Goal: Check status: Check status

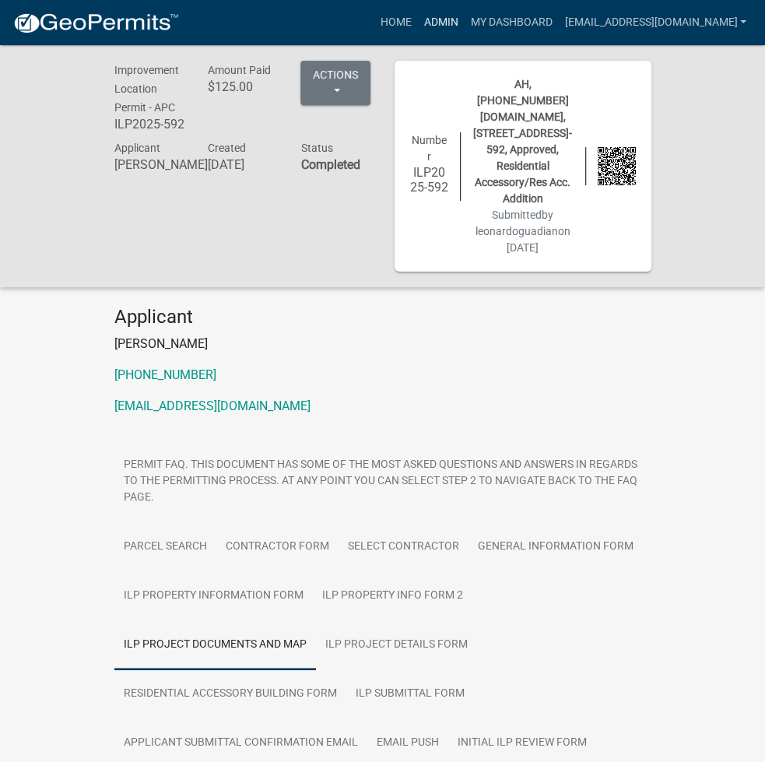
click at [464, 9] on link "Admin" at bounding box center [440, 23] width 47 height 30
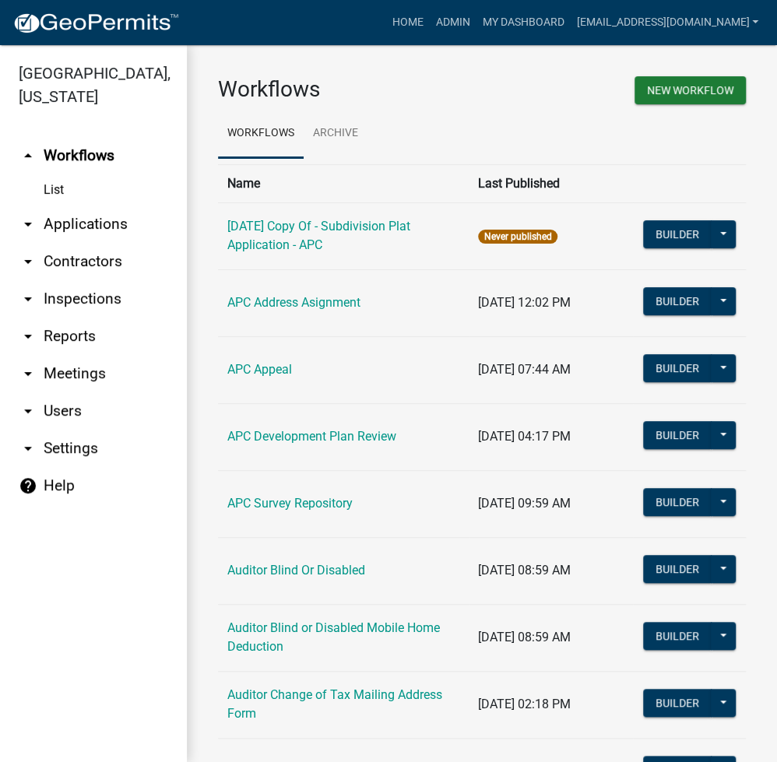
click at [107, 218] on link "arrow_drop_down Applications" at bounding box center [93, 223] width 187 height 37
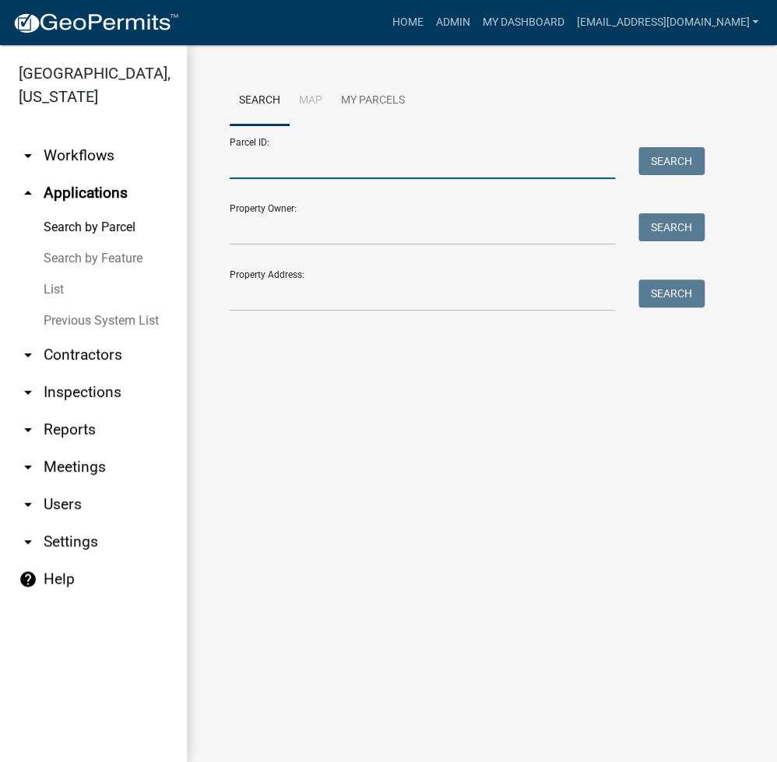
click at [328, 165] on input "Parcel ID:" at bounding box center [422, 163] width 385 height 32
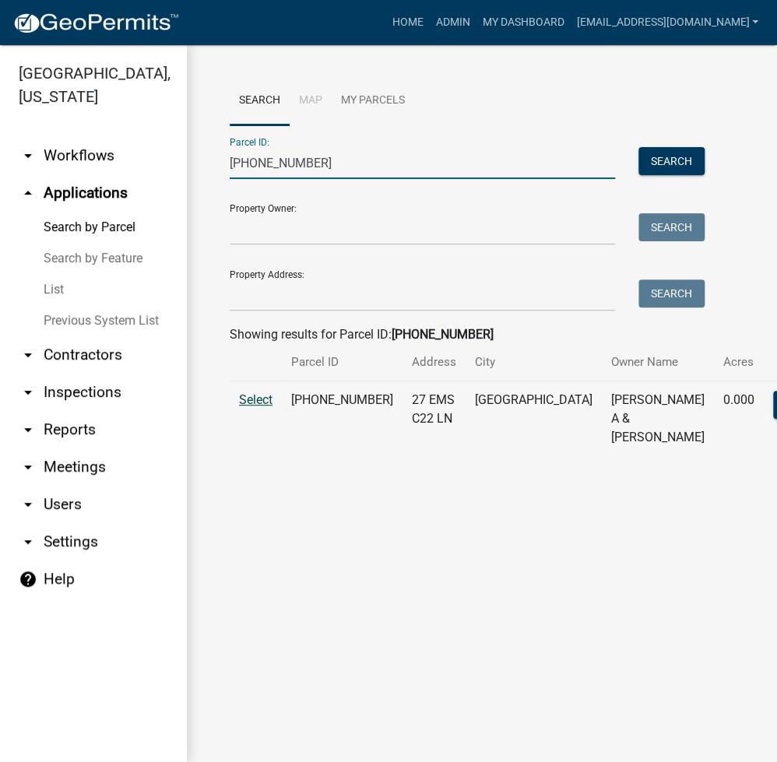
type input "[PHONE_NUMBER]"
click at [259, 407] on span "Select" at bounding box center [255, 399] width 33 height 15
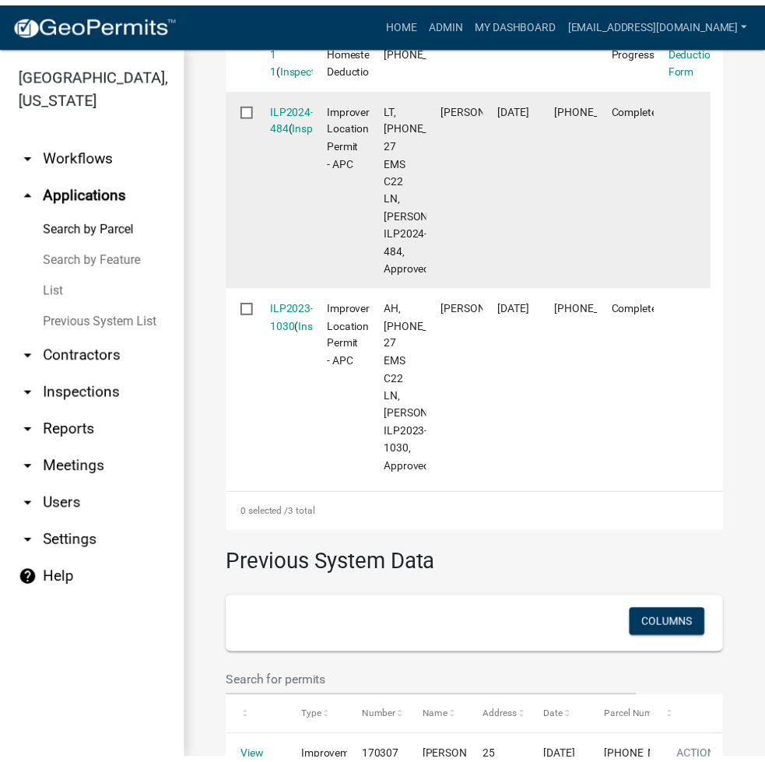
scroll to position [623, 0]
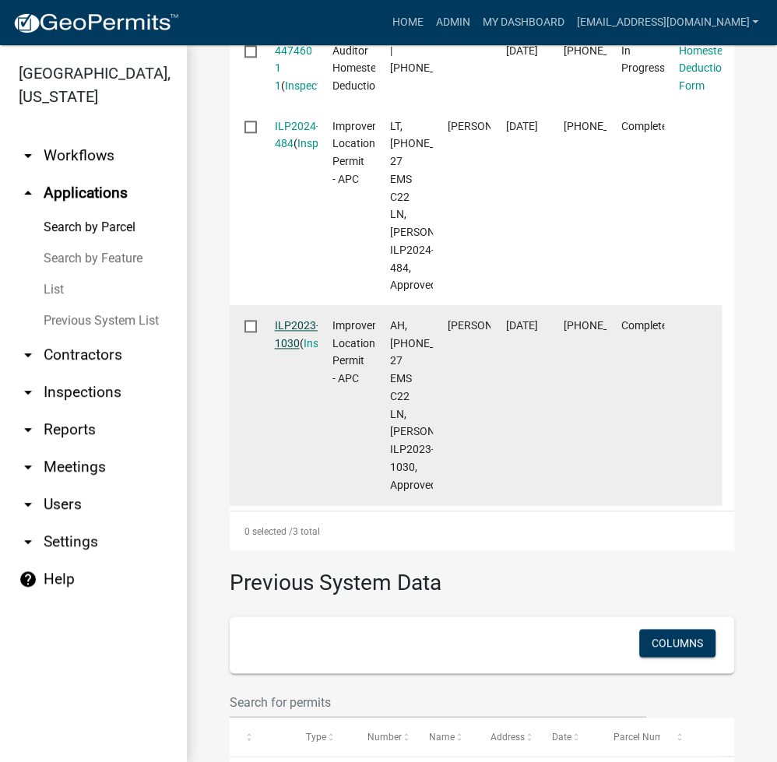
click at [285, 349] on link "ILP2023-1030" at bounding box center [297, 334] width 44 height 30
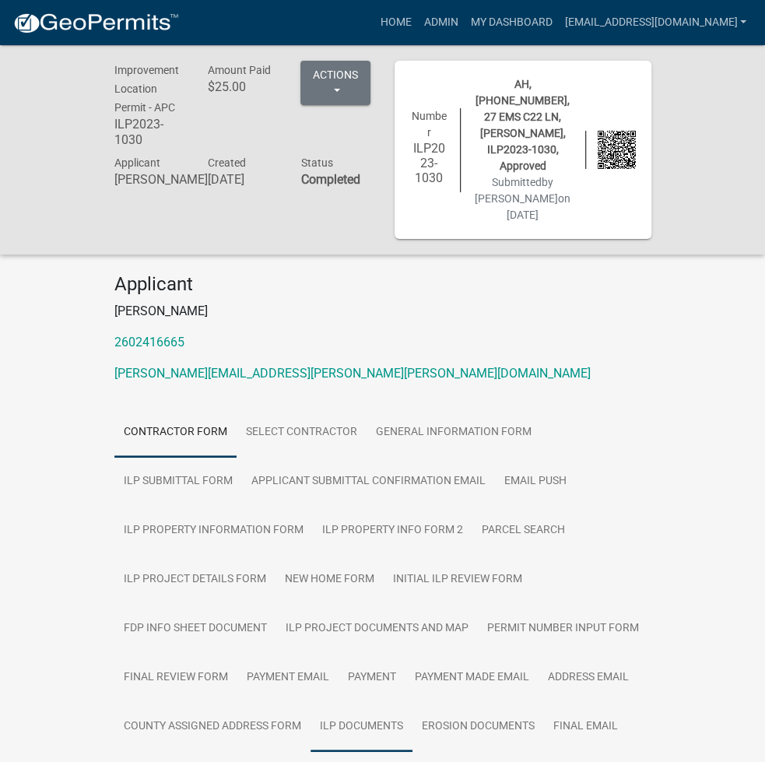
click at [413, 702] on link "ILP Documents" at bounding box center [362, 727] width 102 height 50
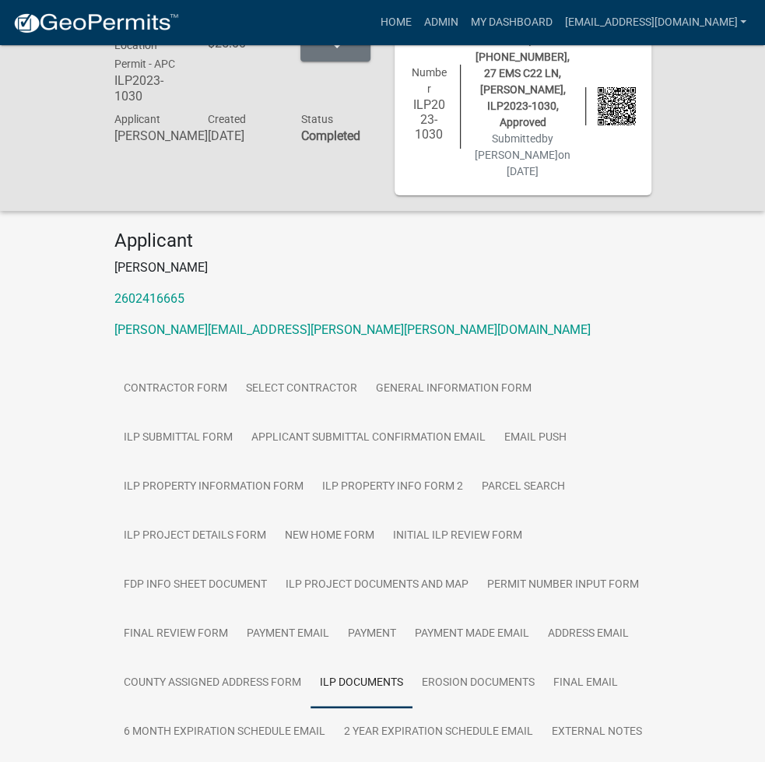
scroll to position [45, 0]
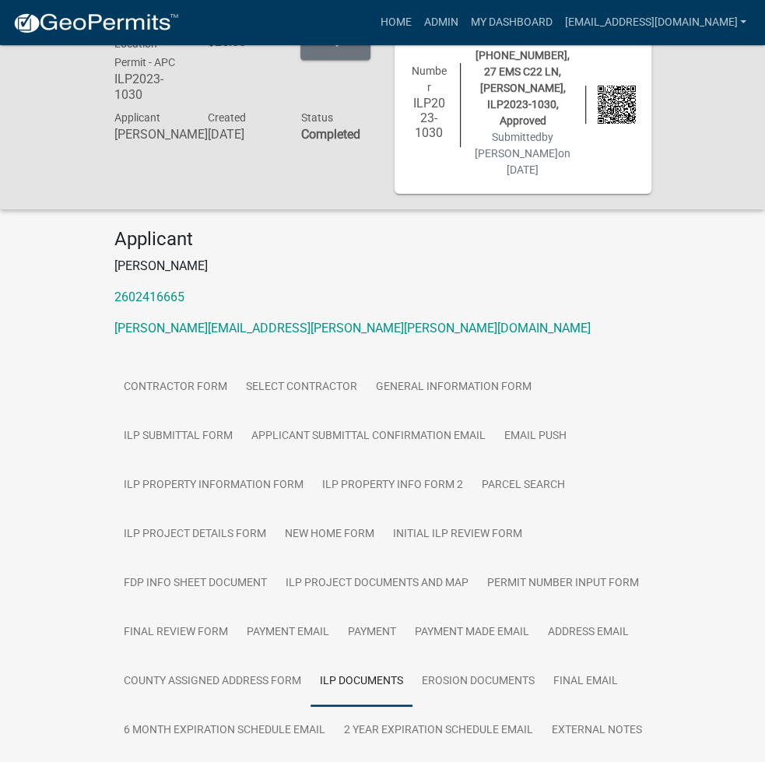
click at [464, 10] on link "Admin" at bounding box center [440, 23] width 47 height 30
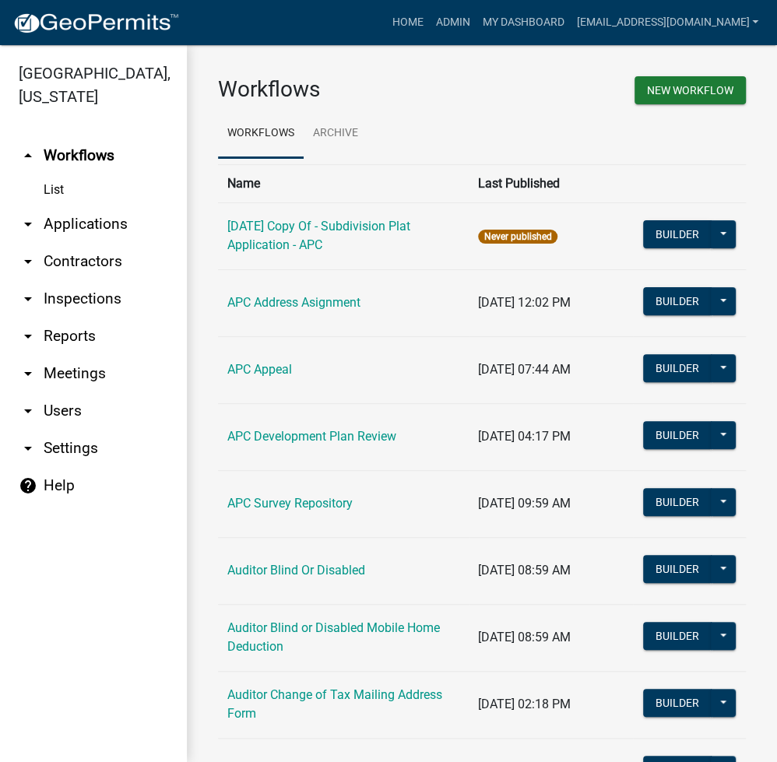
click at [75, 230] on link "arrow_drop_down Applications" at bounding box center [93, 223] width 187 height 37
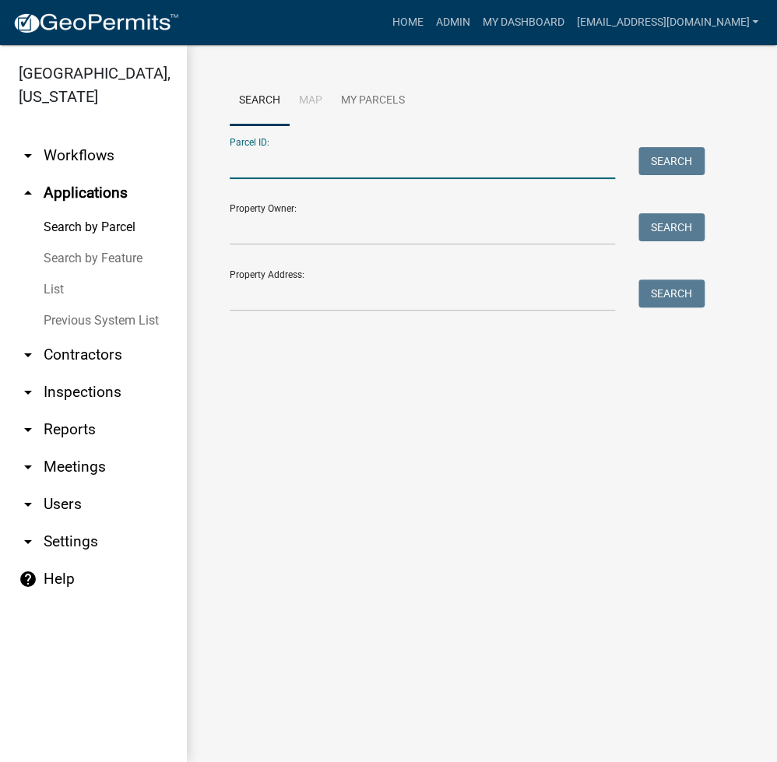
click at [304, 167] on input "Parcel ID:" at bounding box center [422, 163] width 385 height 32
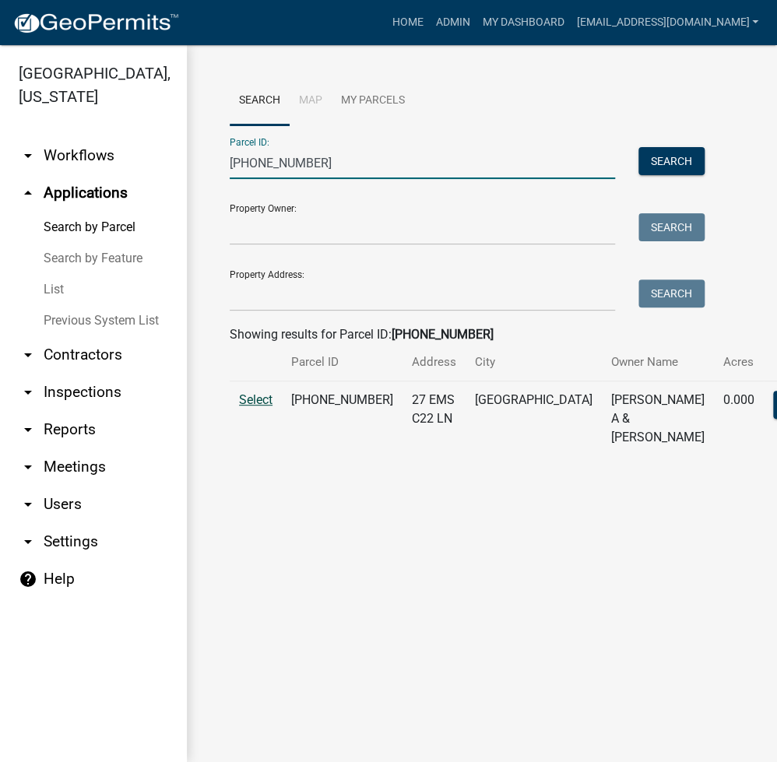
type input "[PHONE_NUMBER]"
click at [269, 407] on span "Select" at bounding box center [255, 399] width 33 height 15
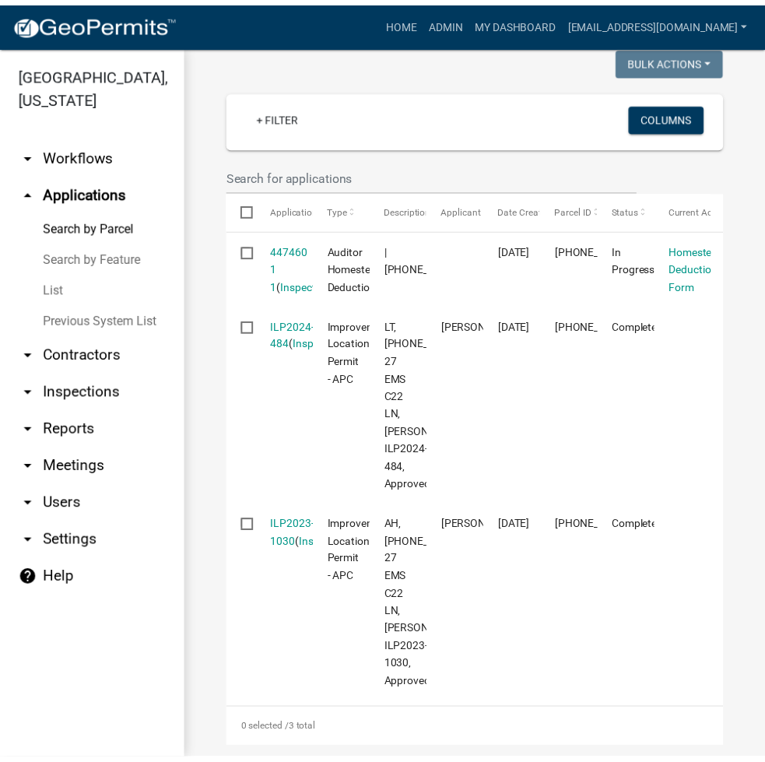
scroll to position [433, 0]
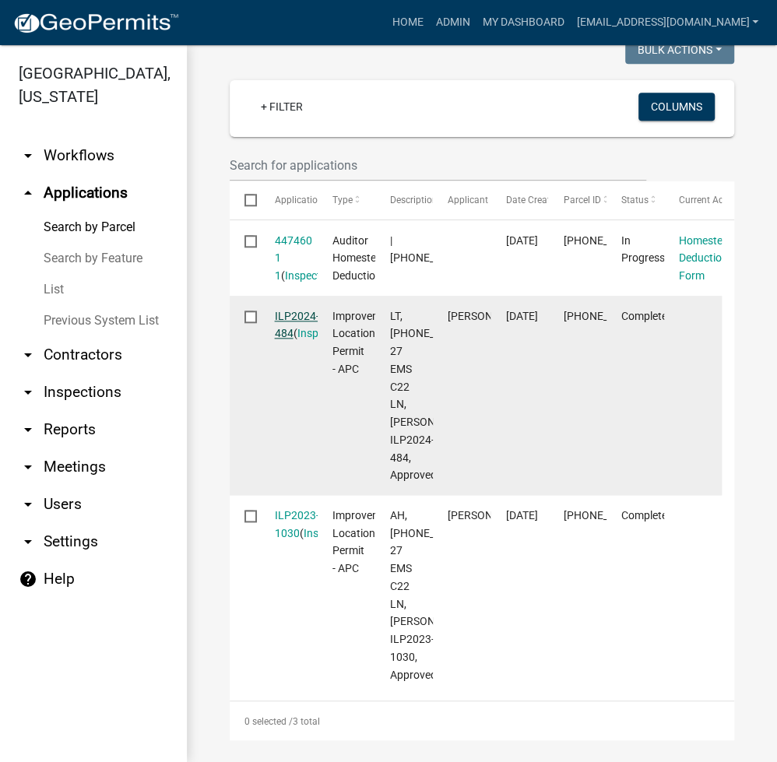
click at [299, 331] on link "ILP2024-484" at bounding box center [297, 325] width 44 height 30
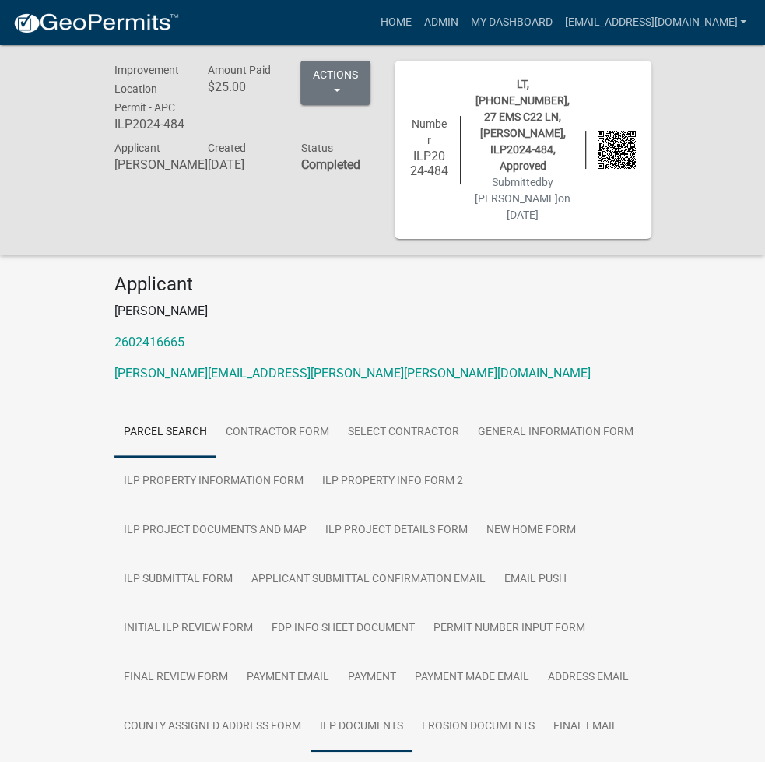
click at [413, 702] on link "ILP Documents" at bounding box center [362, 727] width 102 height 50
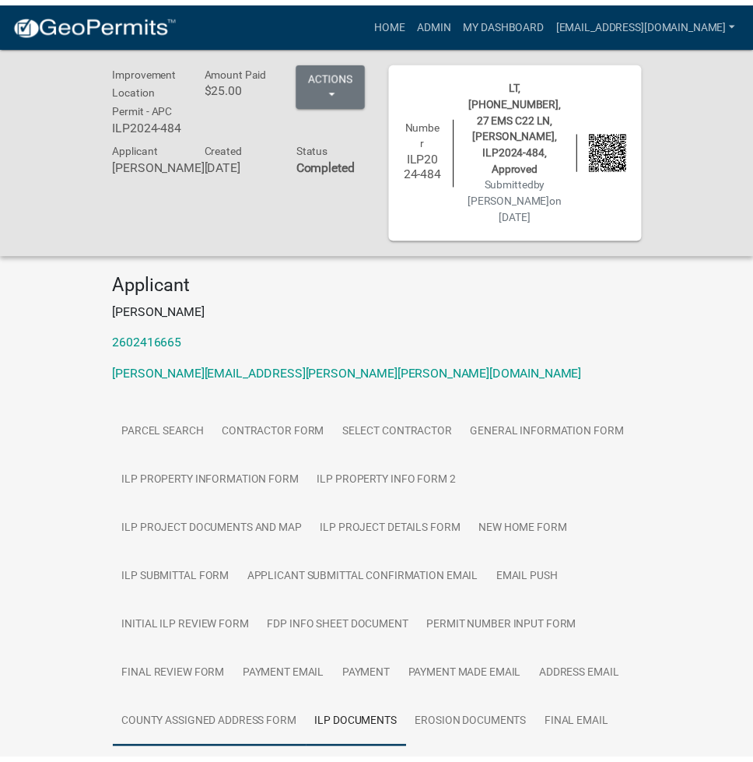
scroll to position [45, 0]
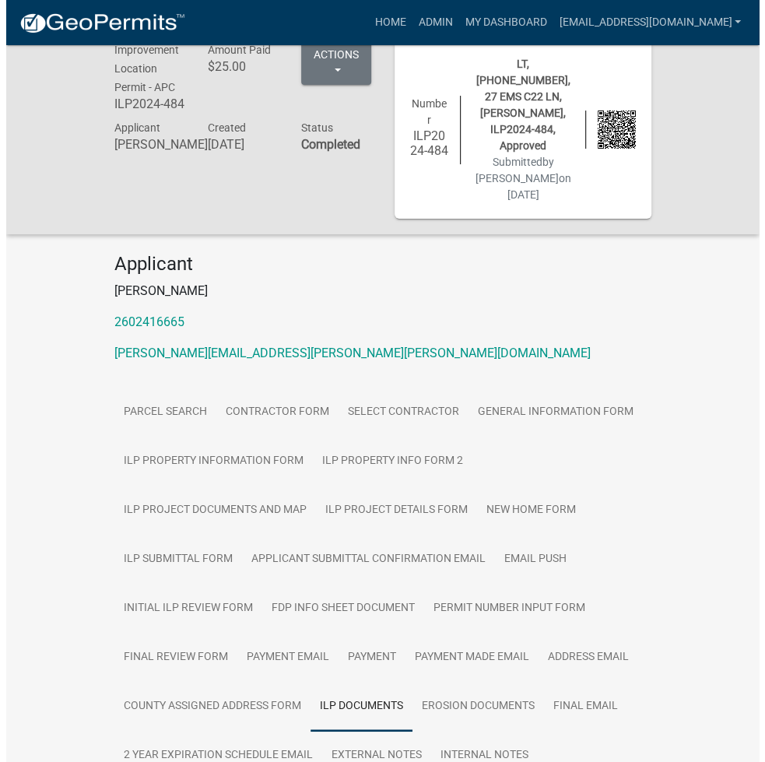
scroll to position [0, 0]
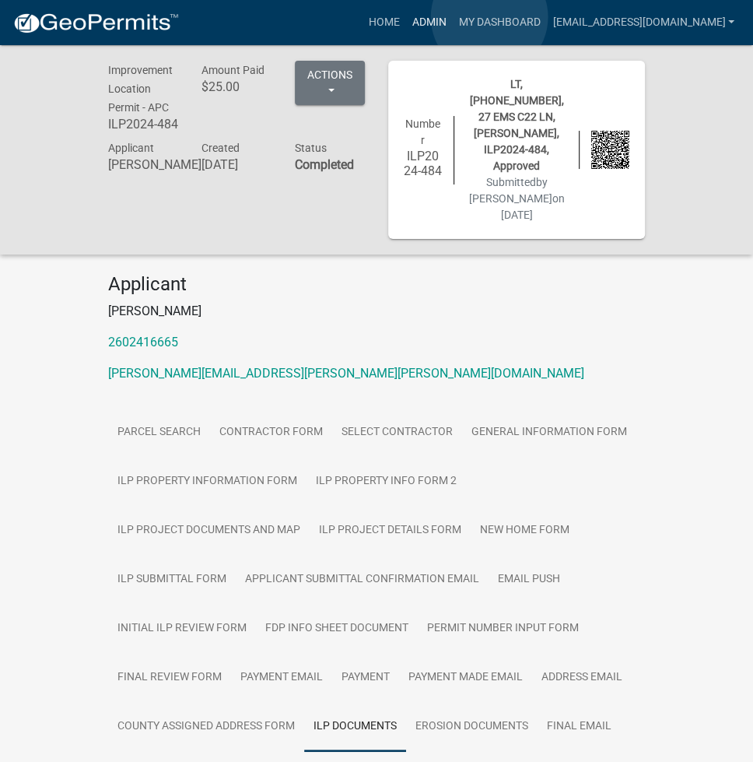
click at [452, 17] on link "Admin" at bounding box center [429, 23] width 47 height 30
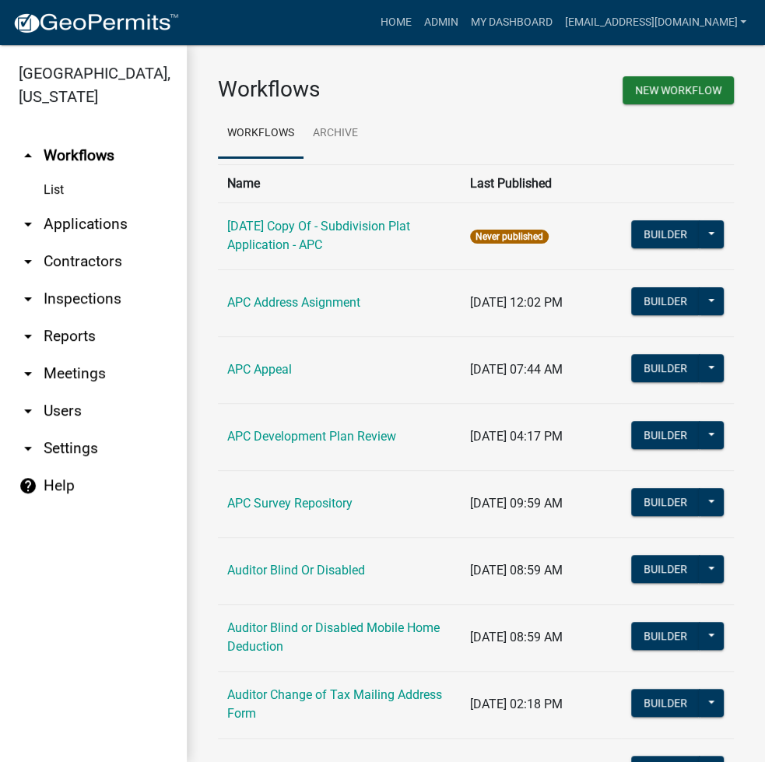
click at [114, 216] on link "arrow_drop_down Applications" at bounding box center [93, 223] width 187 height 37
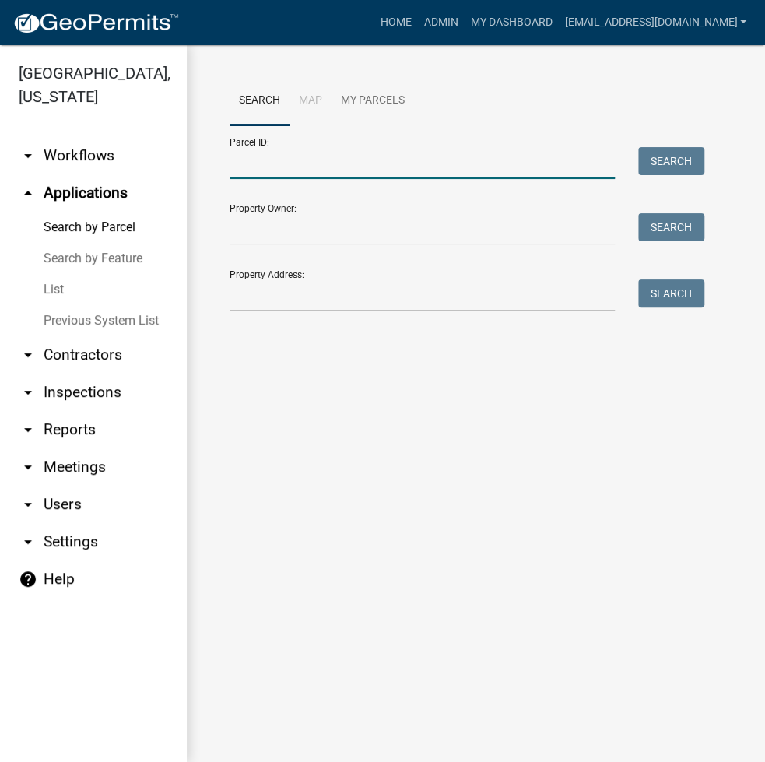
drag, startPoint x: 202, startPoint y: 193, endPoint x: 278, endPoint y: 166, distance: 80.3
click at [278, 166] on input "Parcel ID:" at bounding box center [422, 163] width 385 height 32
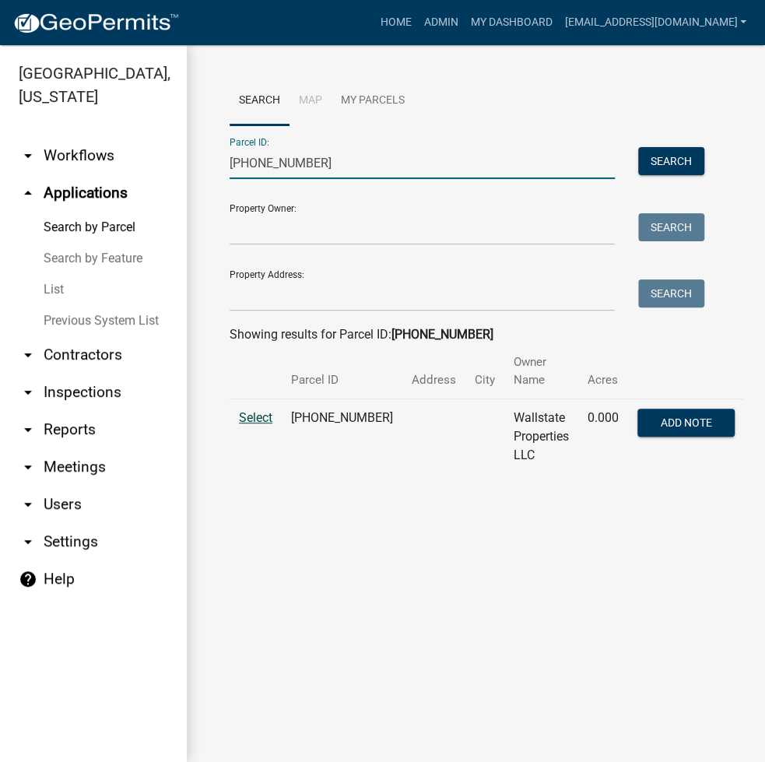
type input "[PHONE_NUMBER]"
click at [267, 410] on span "Select" at bounding box center [255, 417] width 33 height 15
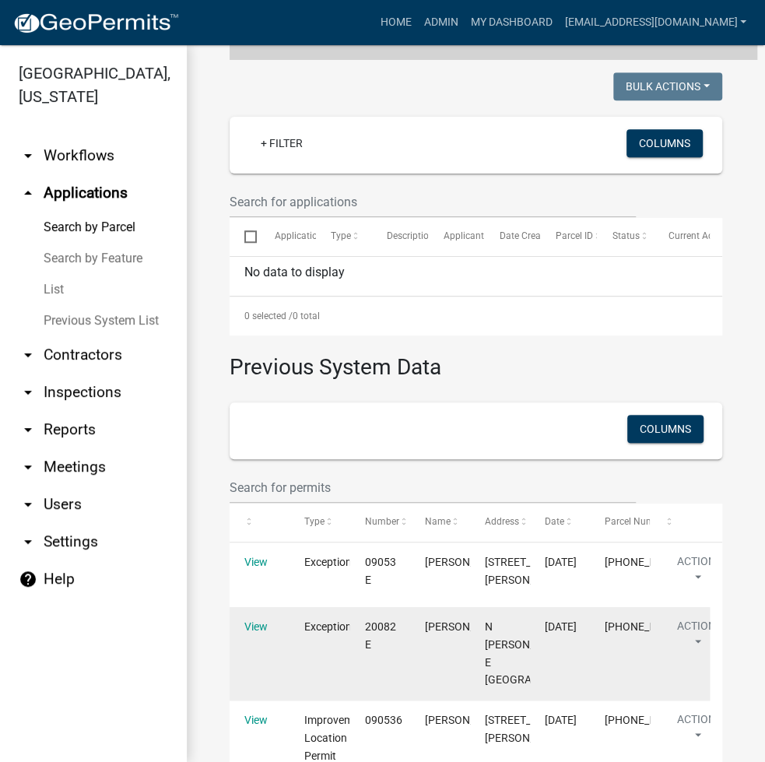
scroll to position [621, 0]
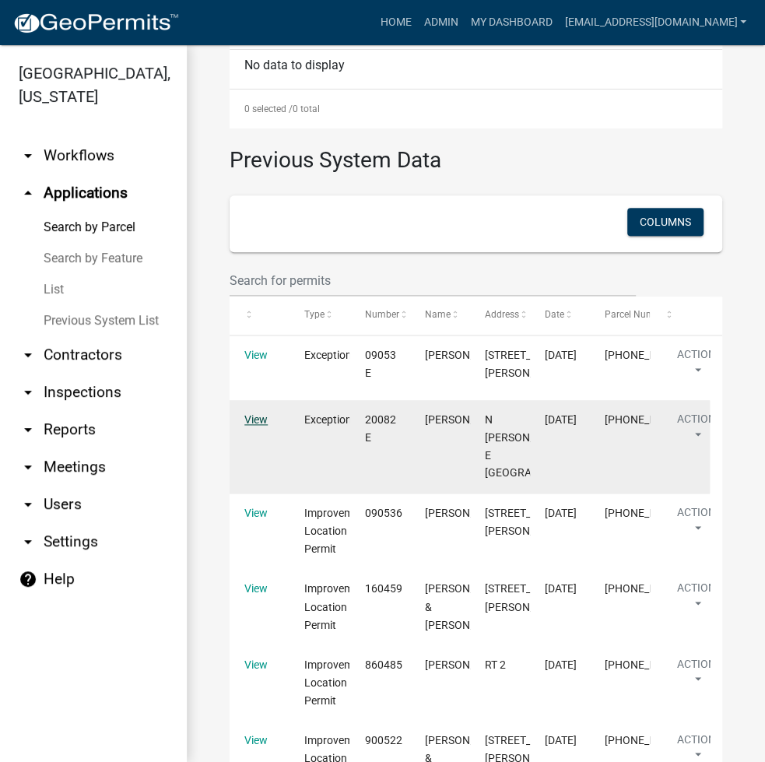
click at [253, 426] on link "View" at bounding box center [255, 419] width 23 height 12
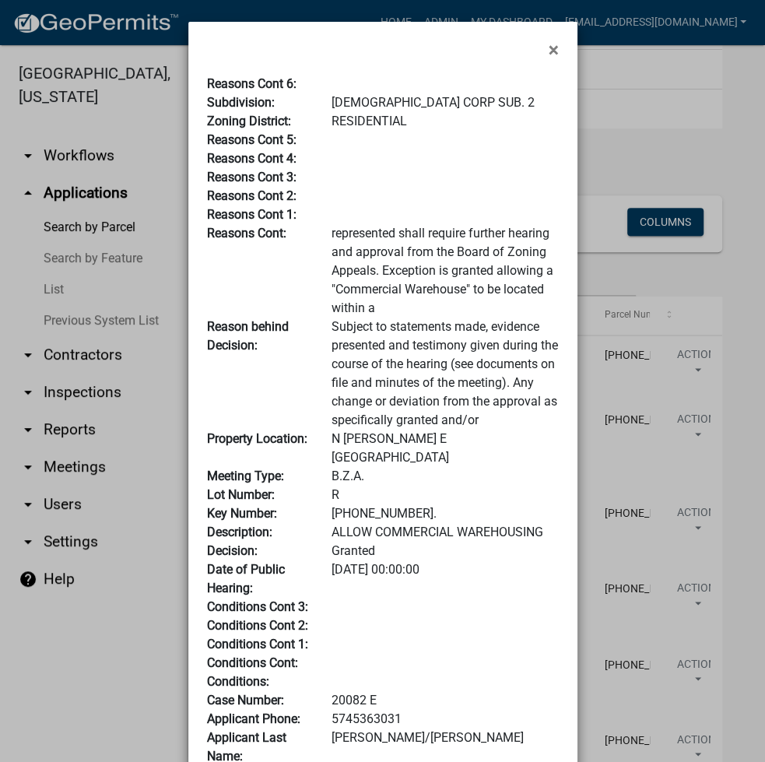
click at [660, 482] on ngb-modal-window "× Reasons Cont 6: Subdivision: PAPAKEECHIE CORP SUB. 2 Zoning District: RESIDEN…" at bounding box center [382, 381] width 765 height 762
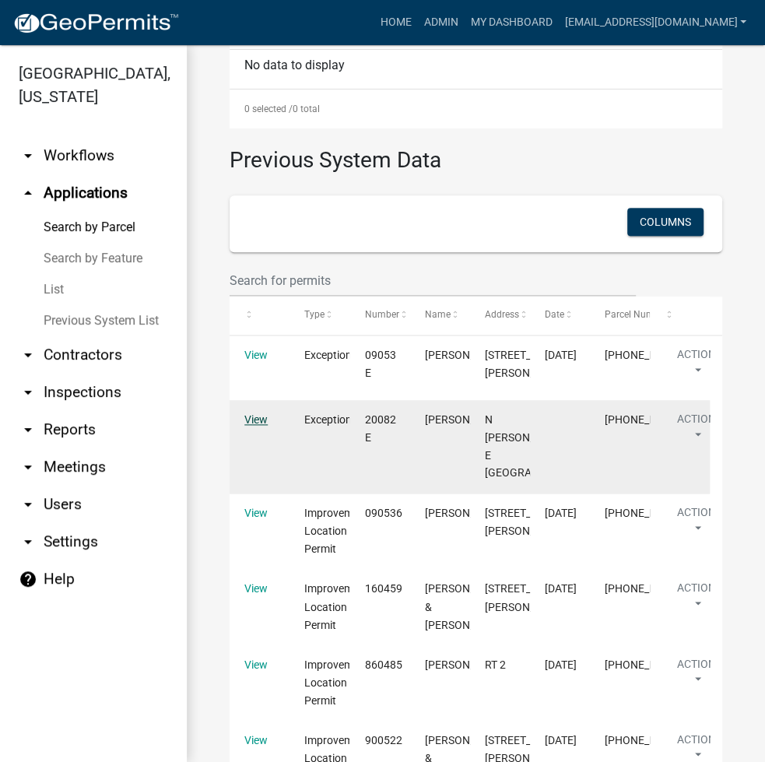
click at [258, 426] on link "View" at bounding box center [255, 419] width 23 height 12
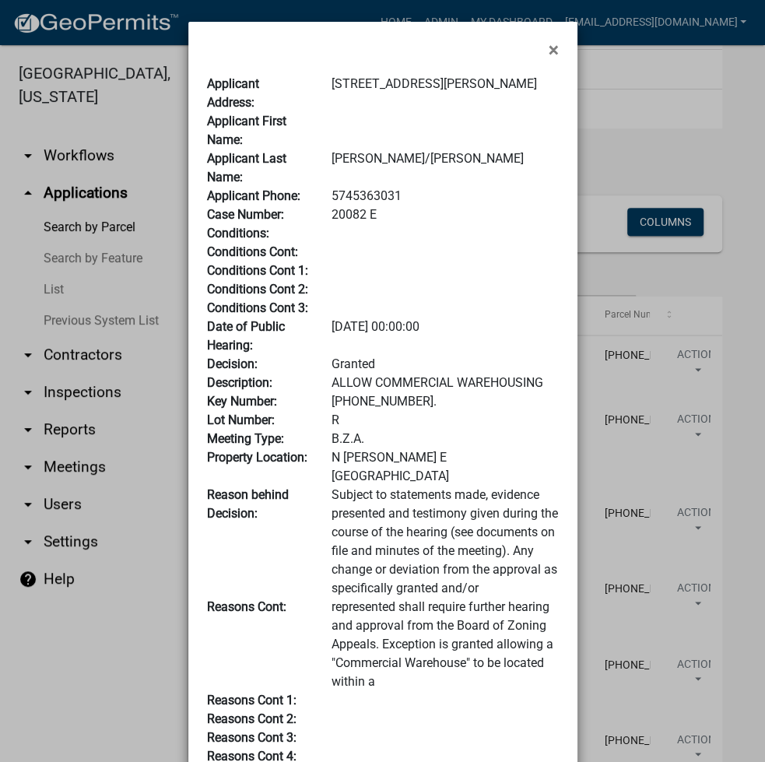
scroll to position [207, 0]
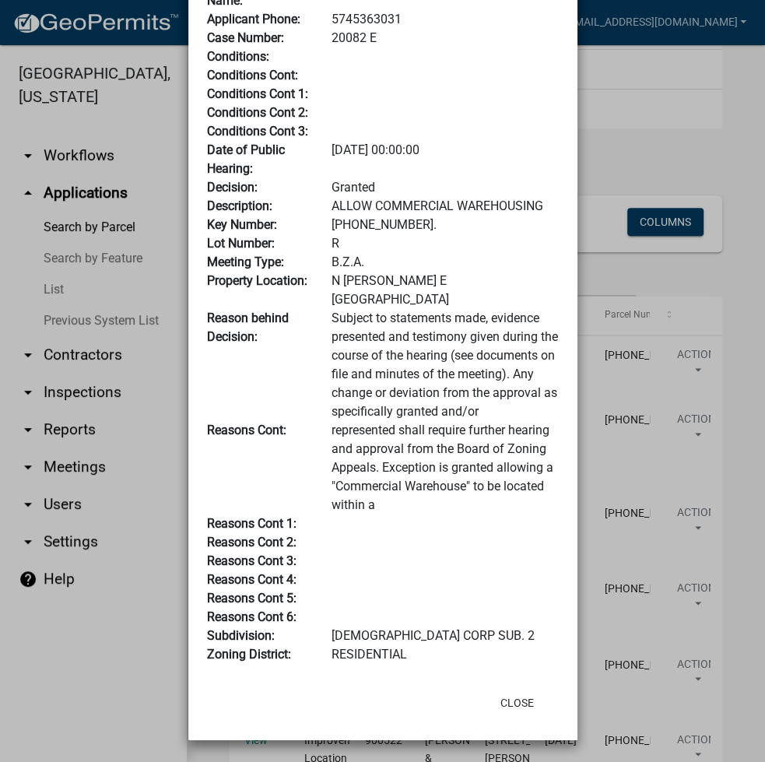
click at [620, 300] on ngb-modal-window "× Applicant Address: [STREET_ADDRESS][PERSON_NAME] Applicant First Name: Applic…" at bounding box center [382, 381] width 765 height 762
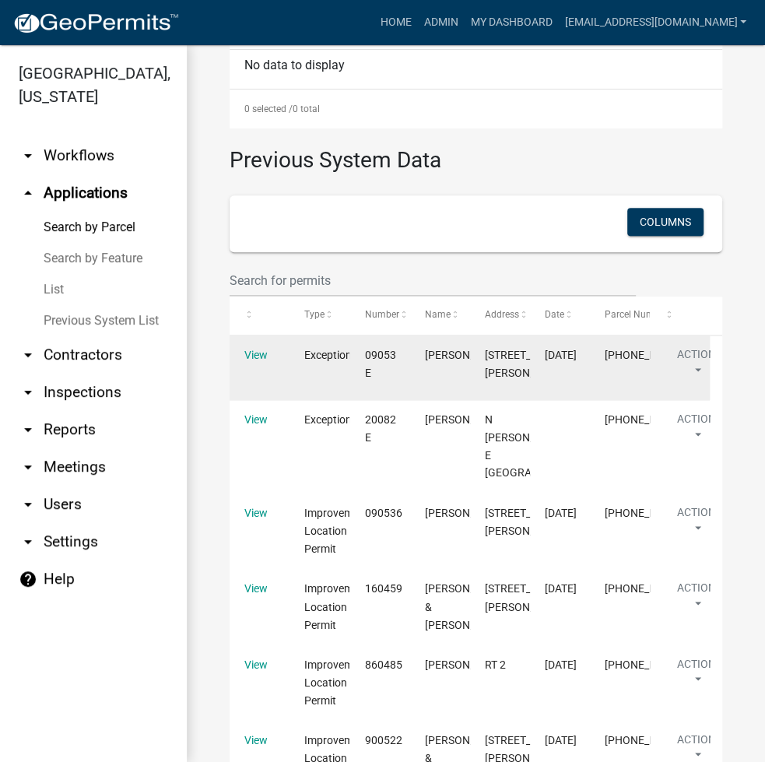
click at [242, 358] on datatable-body-cell "View" at bounding box center [260, 367] width 60 height 65
click at [263, 357] on link "View" at bounding box center [255, 355] width 23 height 12
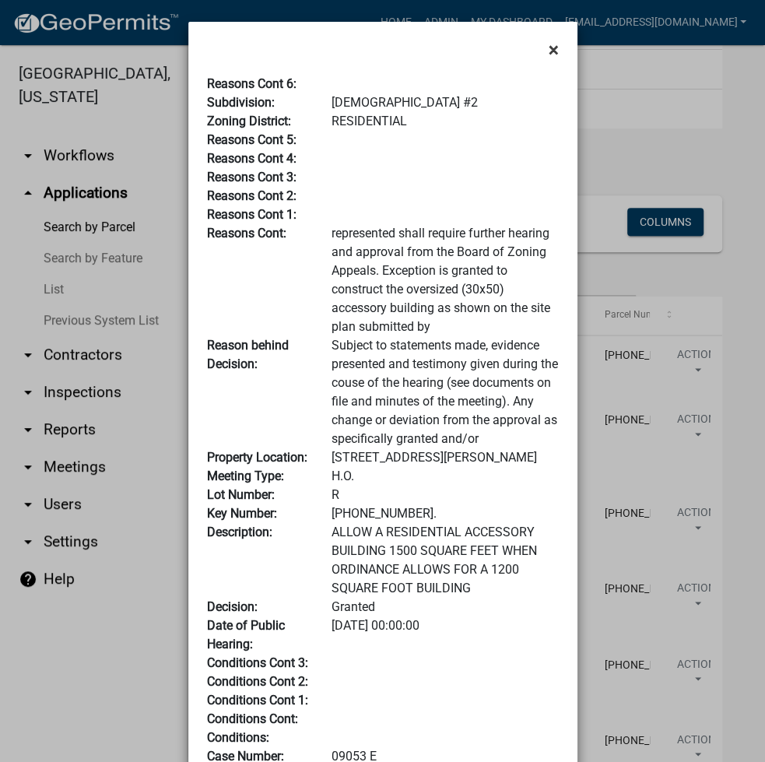
click at [552, 46] on span "×" at bounding box center [554, 50] width 10 height 22
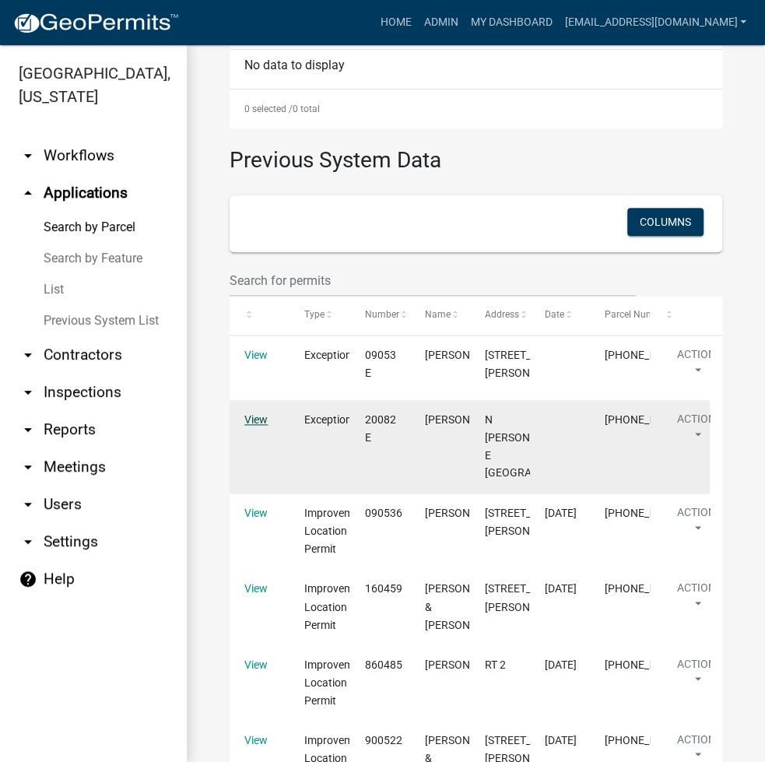
click at [262, 426] on link "View" at bounding box center [255, 419] width 23 height 12
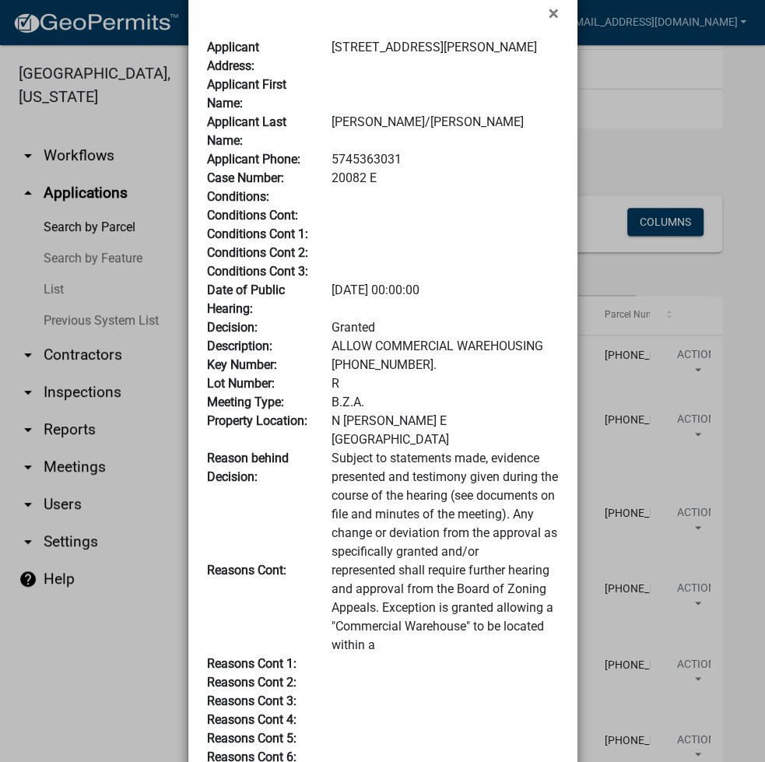
scroll to position [0, 0]
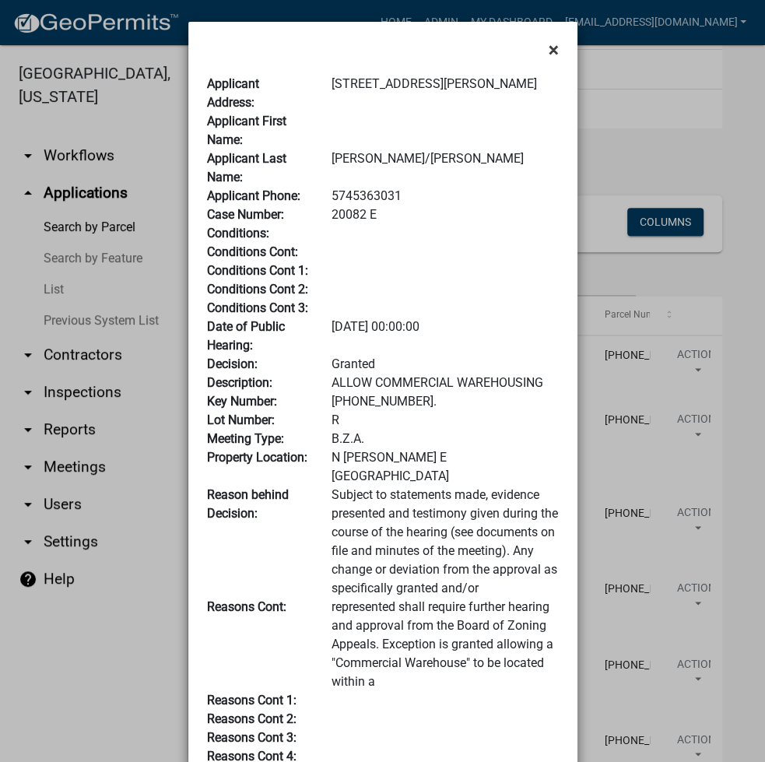
click at [550, 39] on span "×" at bounding box center [554, 50] width 10 height 22
